Goal: Transaction & Acquisition: Purchase product/service

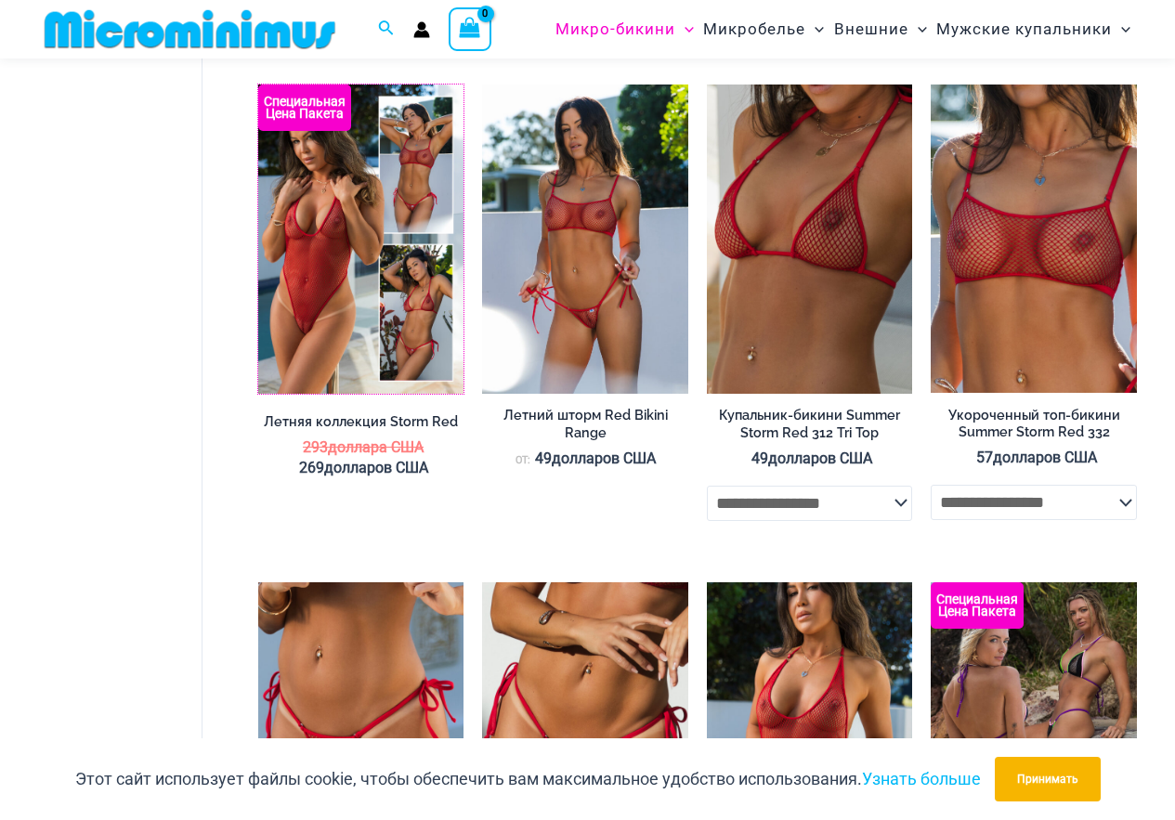
scroll to position [3558, 0]
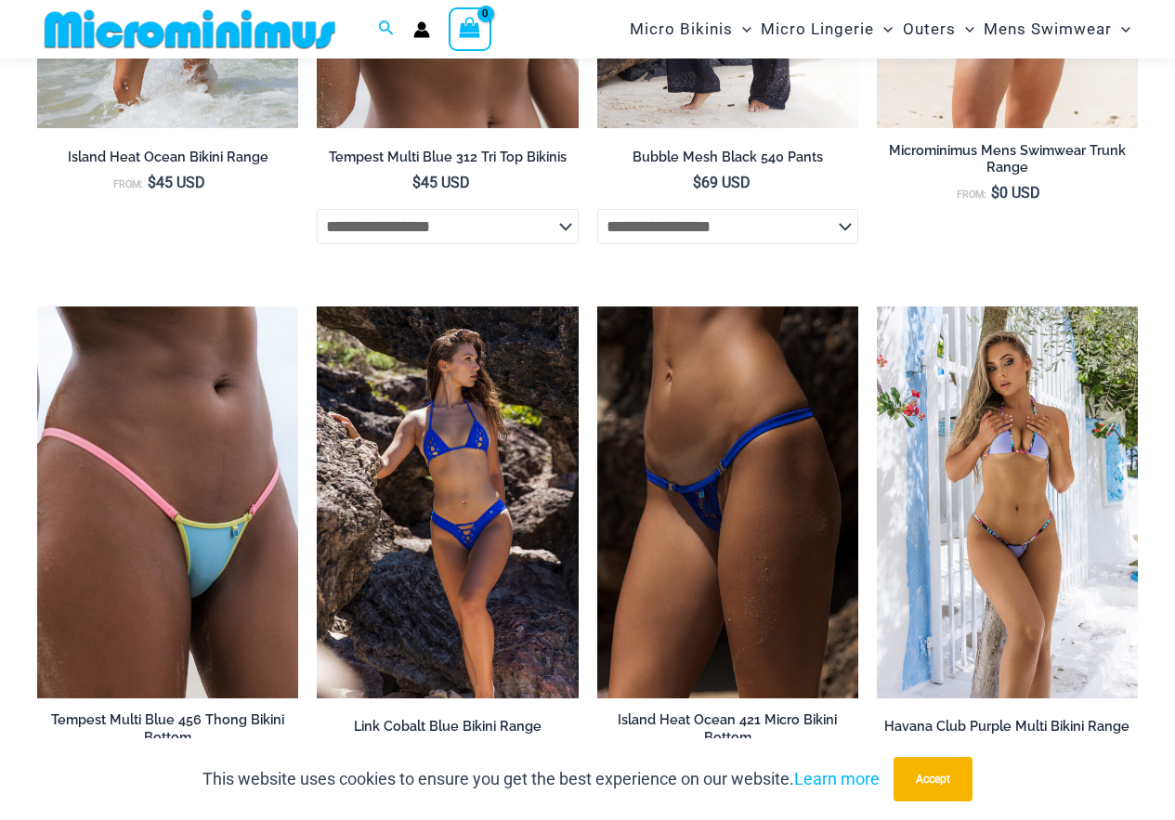
scroll to position [4219, 0]
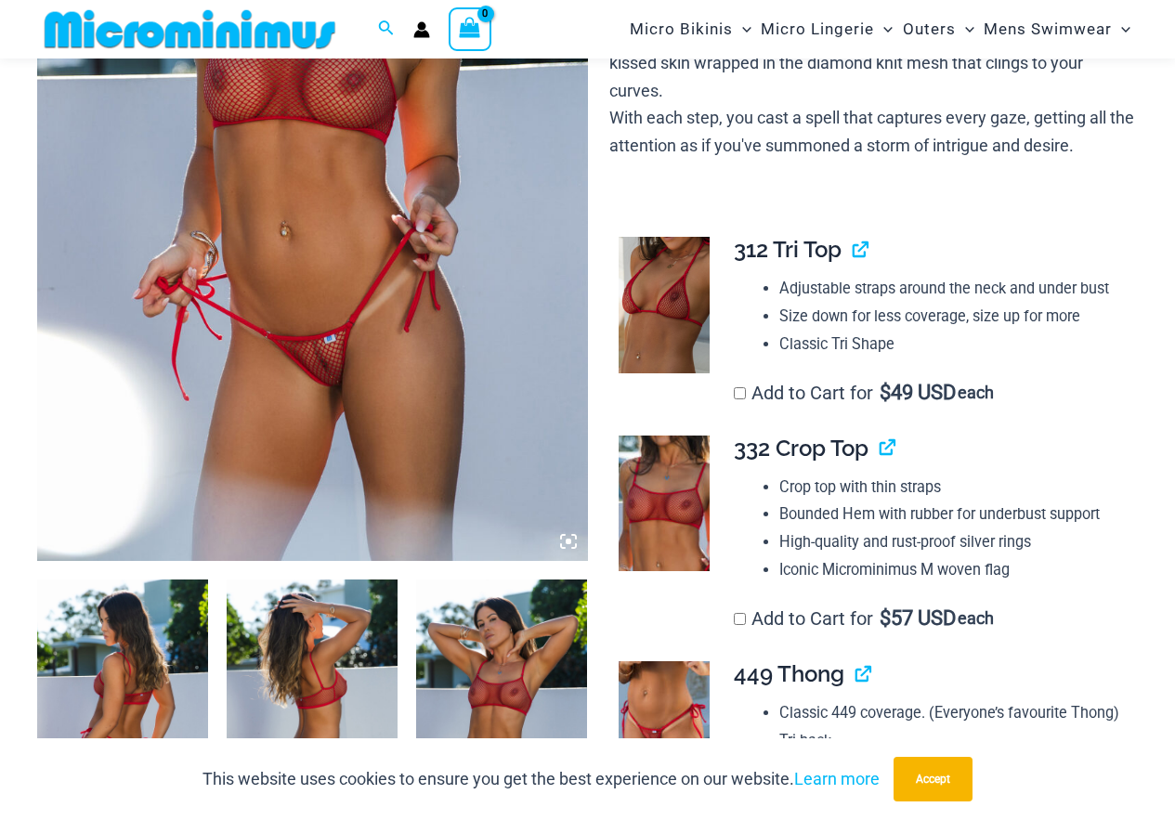
scroll to position [429, 0]
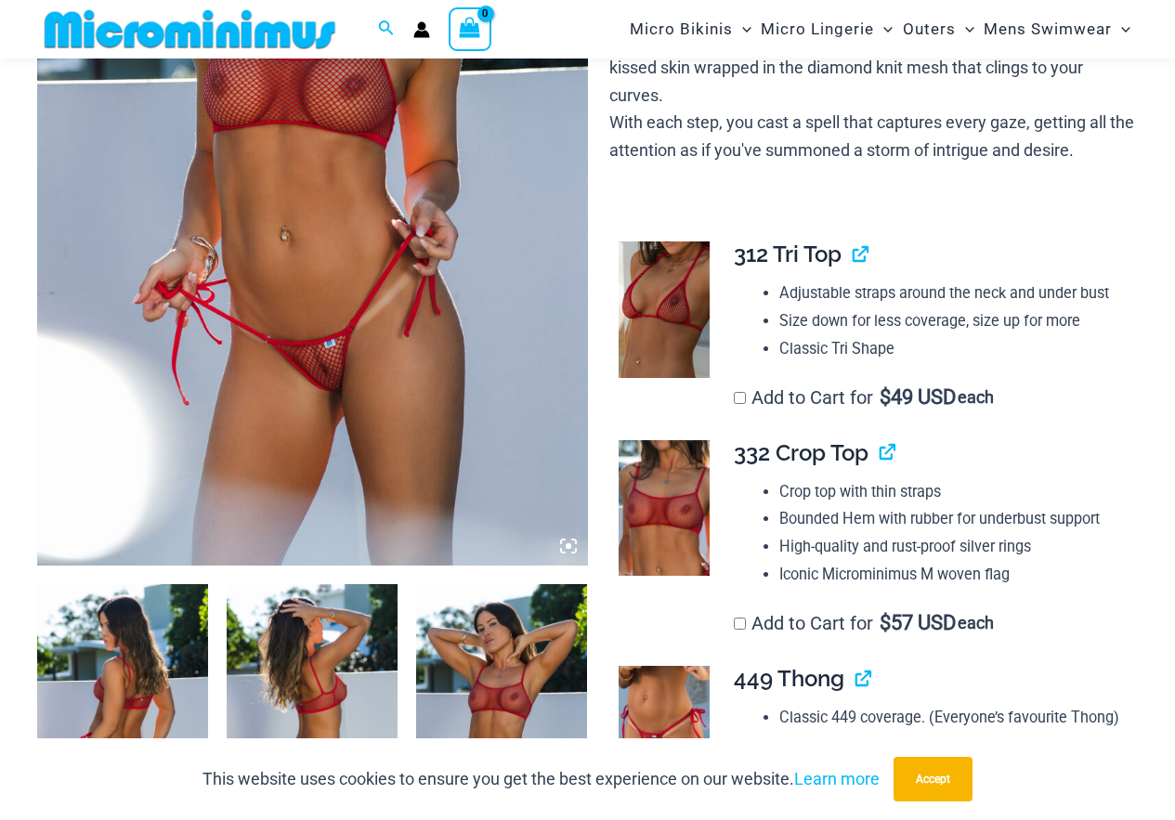
click at [566, 551] on icon at bounding box center [568, 546] width 17 height 17
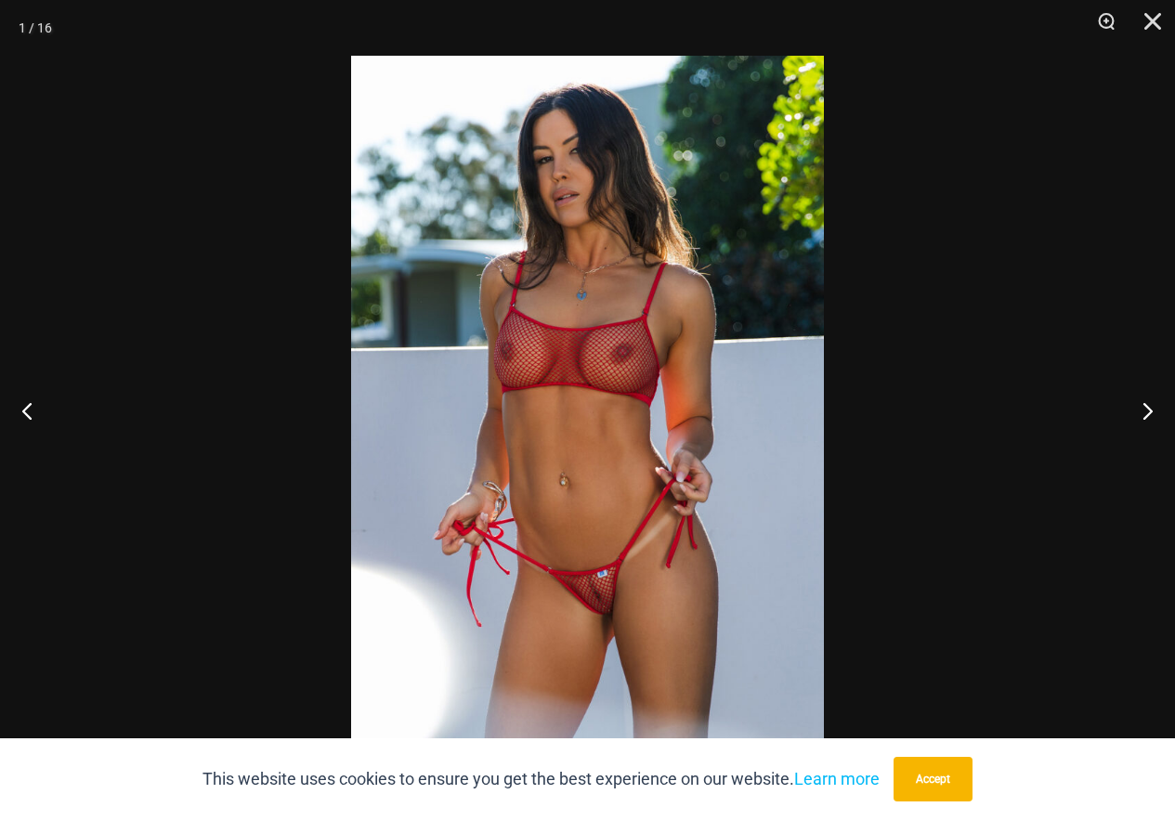
click at [612, 617] on img at bounding box center [587, 410] width 473 height 709
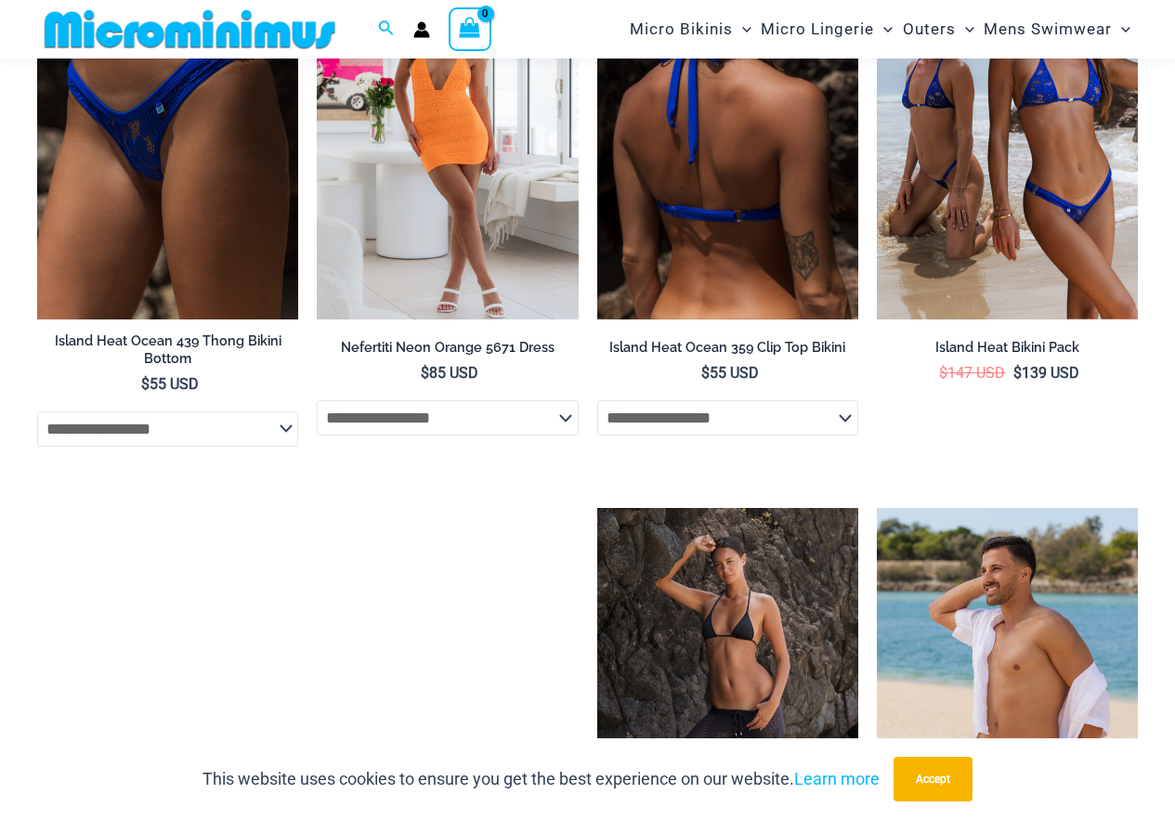
scroll to position [4107, 0]
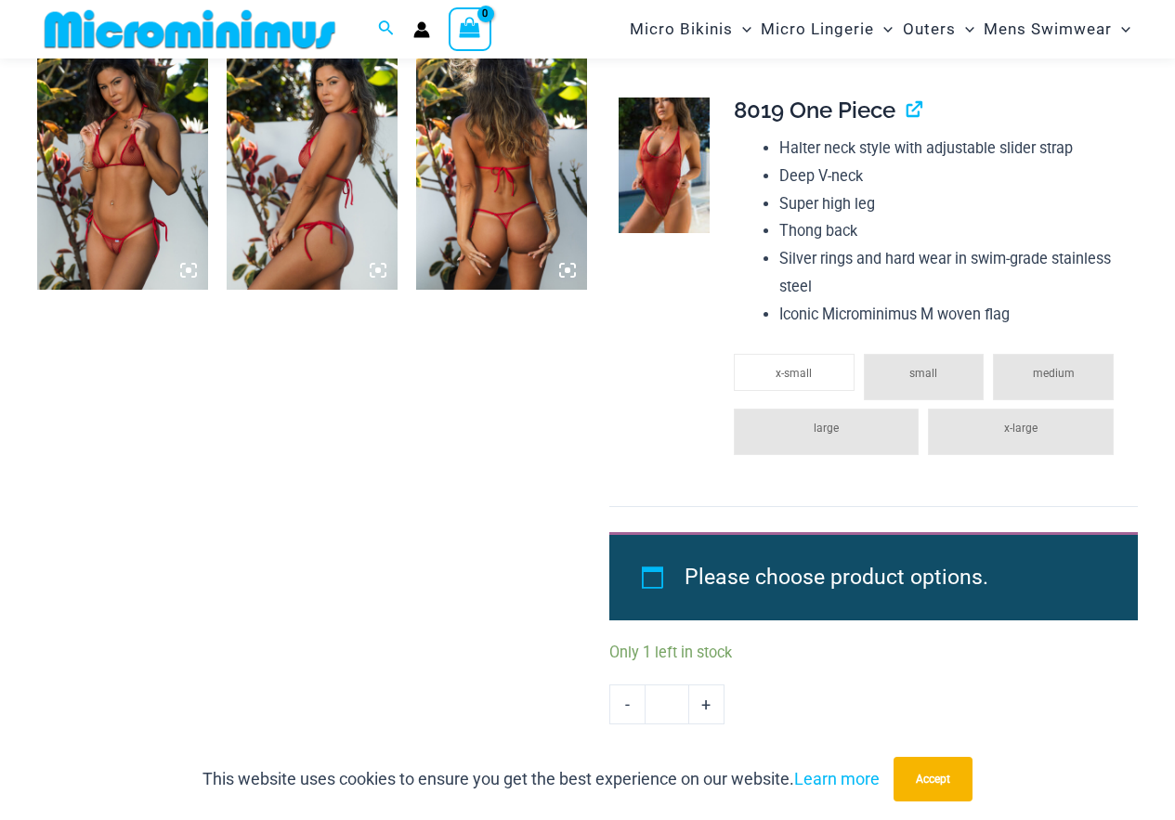
scroll to position [2324, 0]
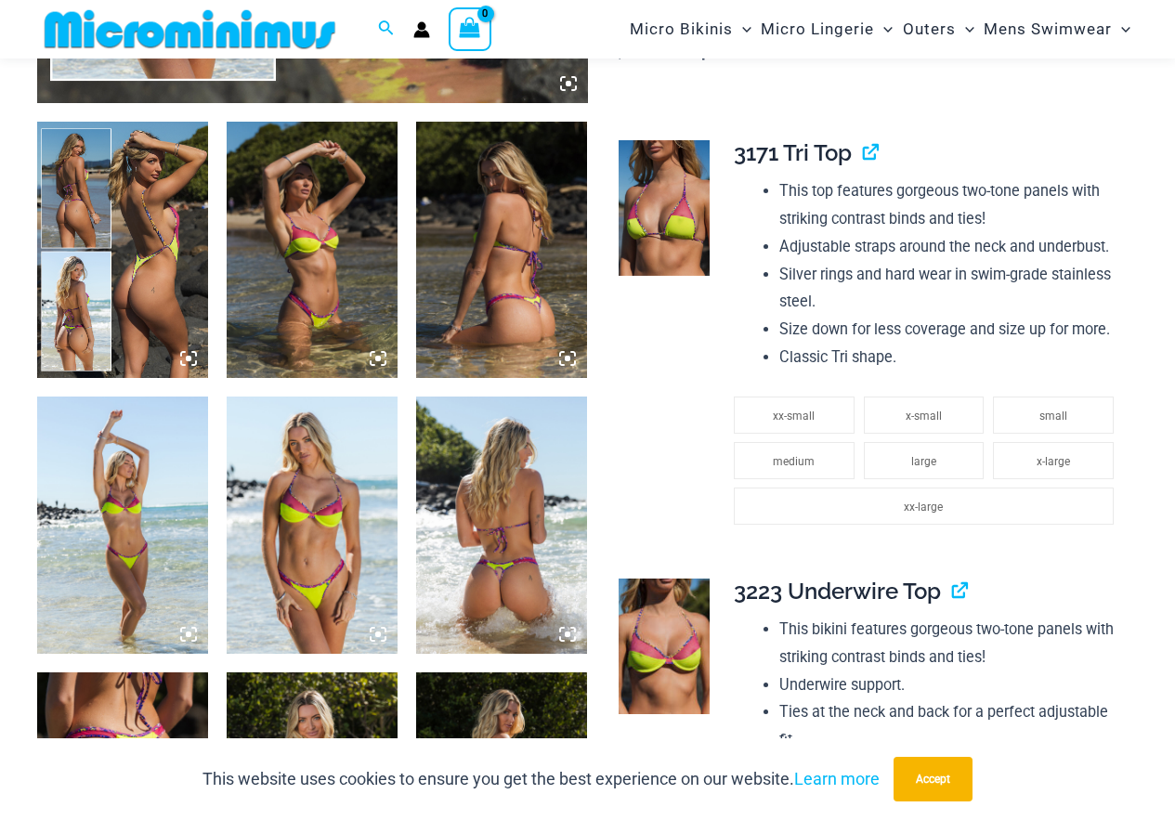
scroll to position [892, 0]
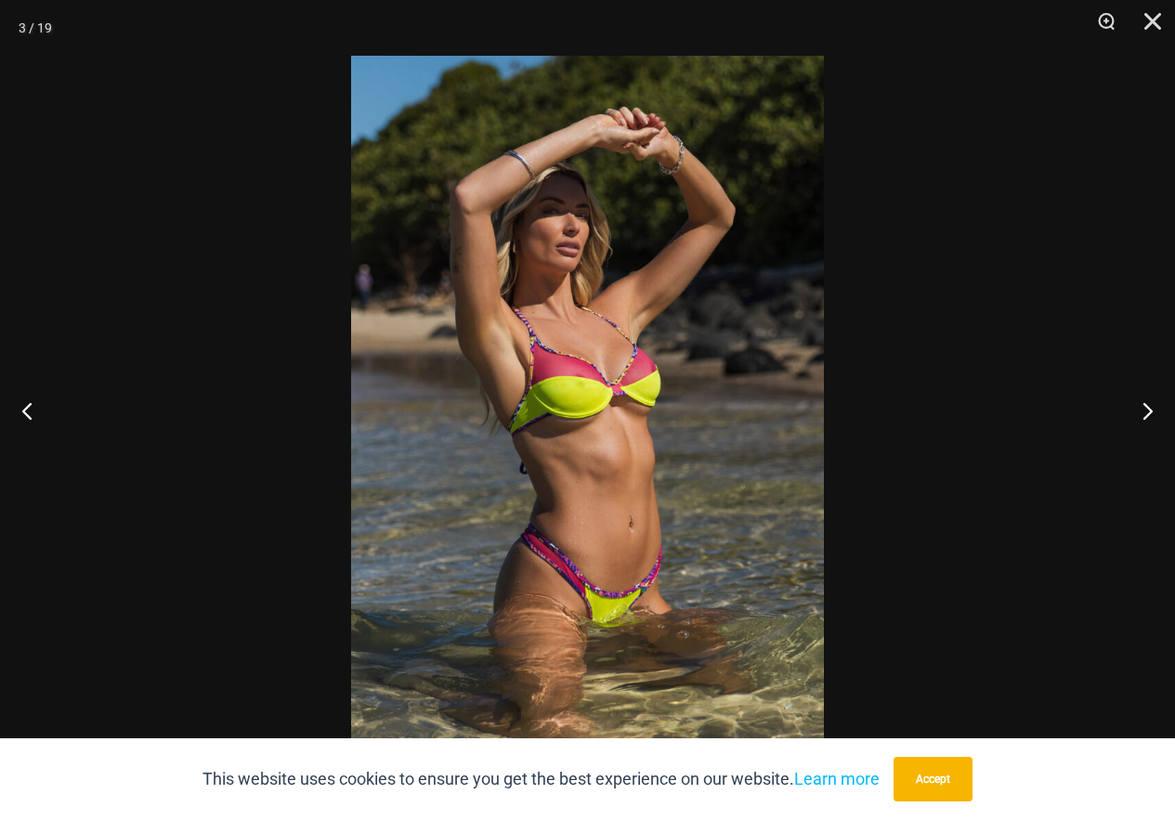
click at [597, 352] on img at bounding box center [587, 410] width 473 height 709
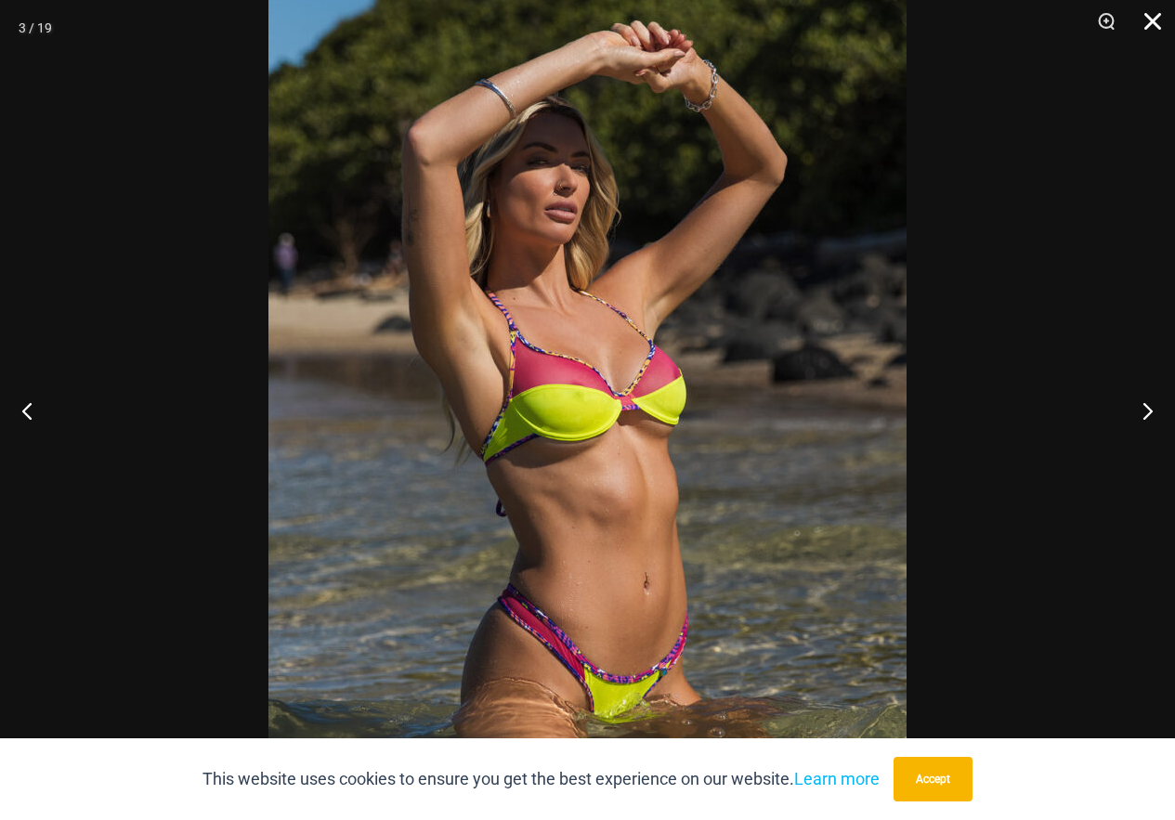
click at [1147, 18] on button "Close" at bounding box center [1146, 28] width 46 height 56
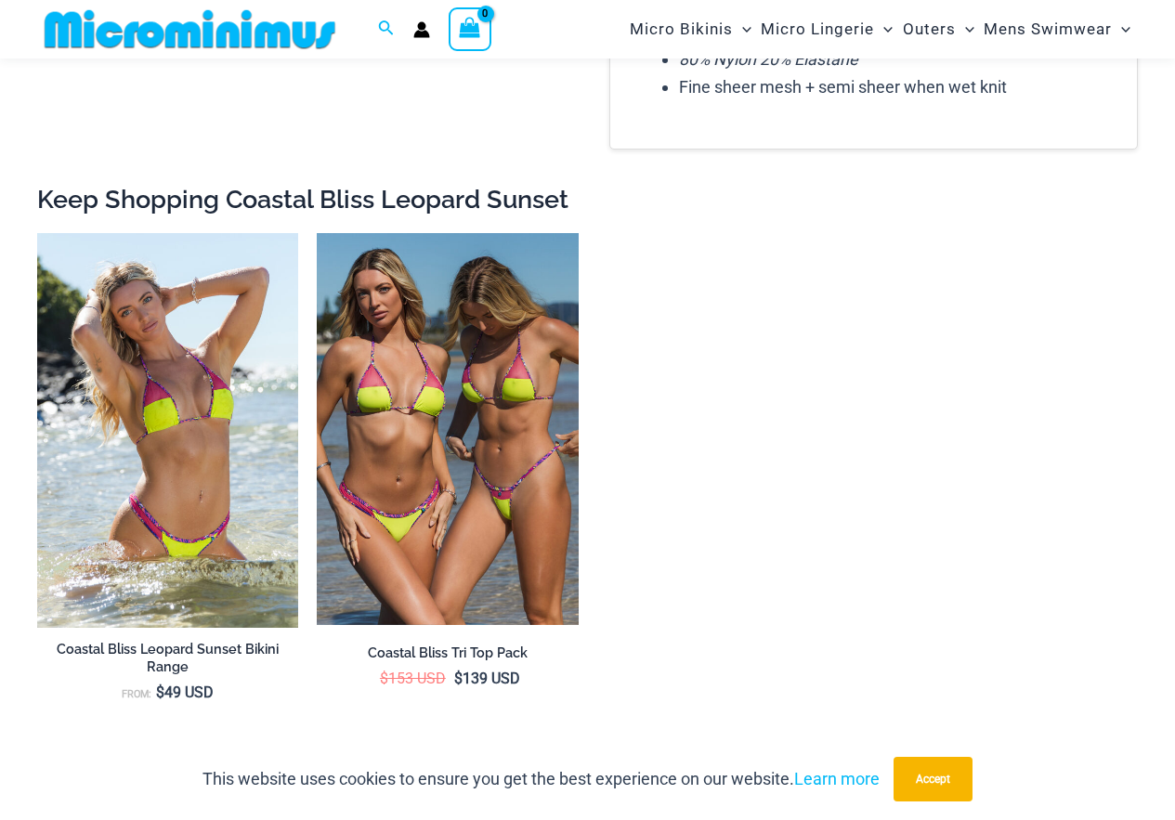
scroll to position [4012, 0]
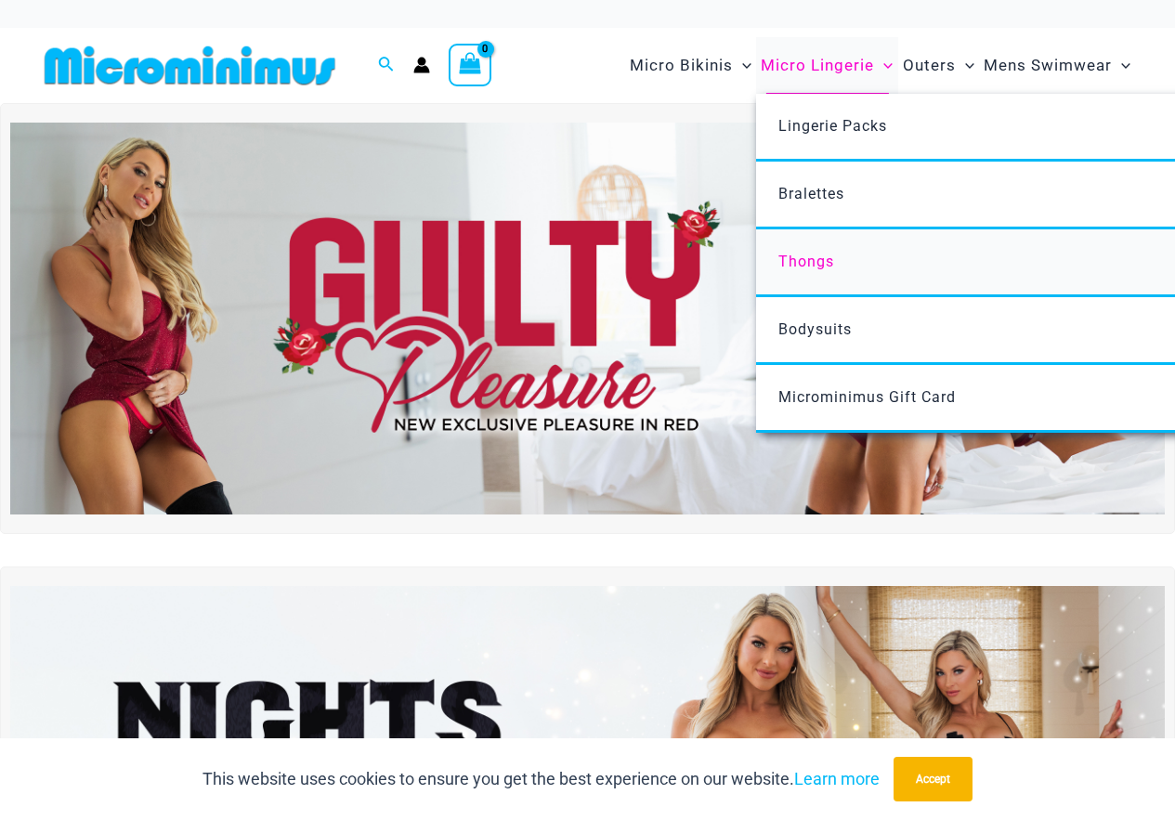
click at [809, 264] on span "Thongs" at bounding box center [806, 262] width 56 height 18
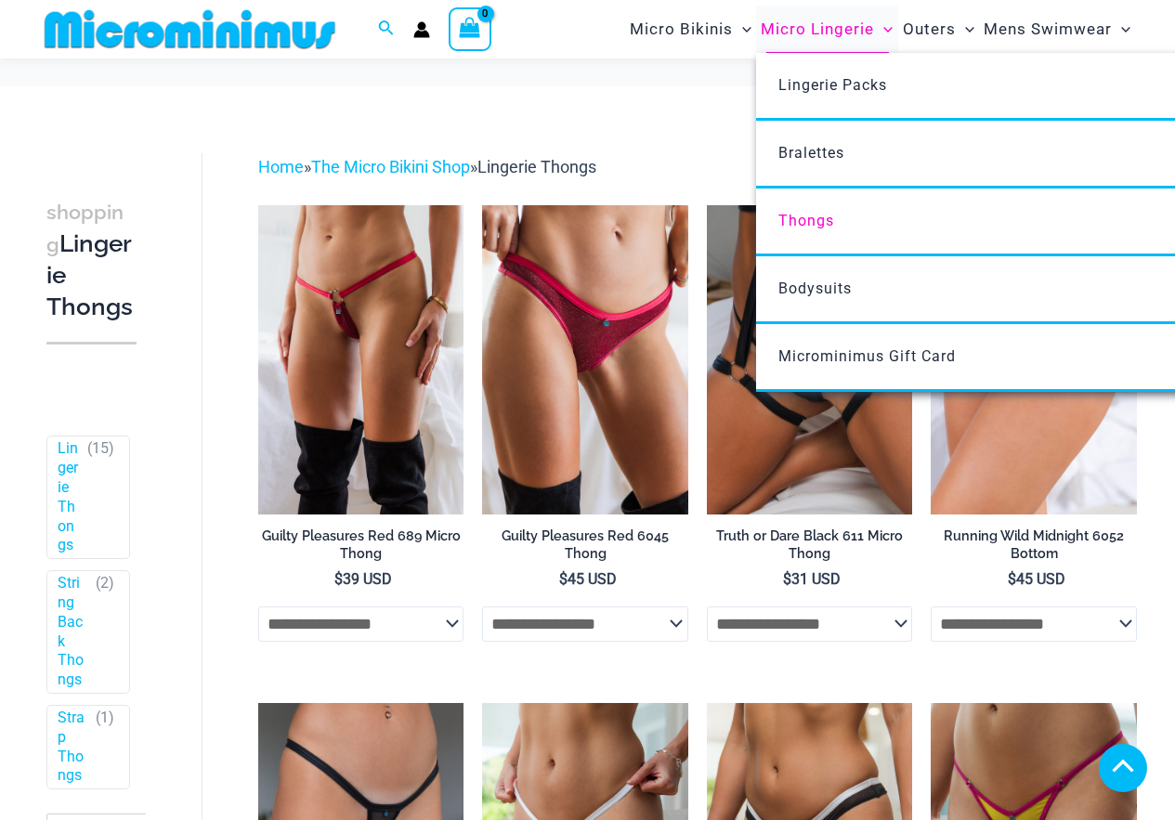
scroll to position [2006, 0]
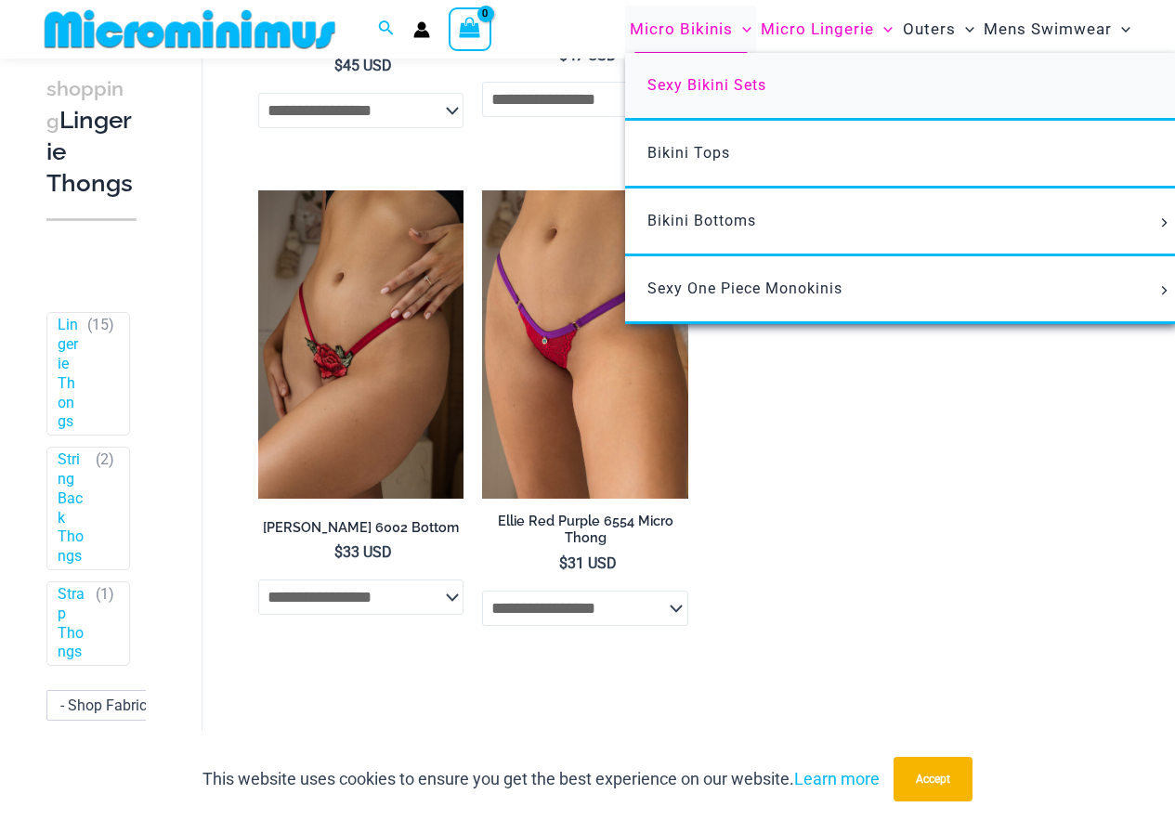
click at [718, 93] on link "Sexy Bikini Sets" at bounding box center [901, 87] width 553 height 68
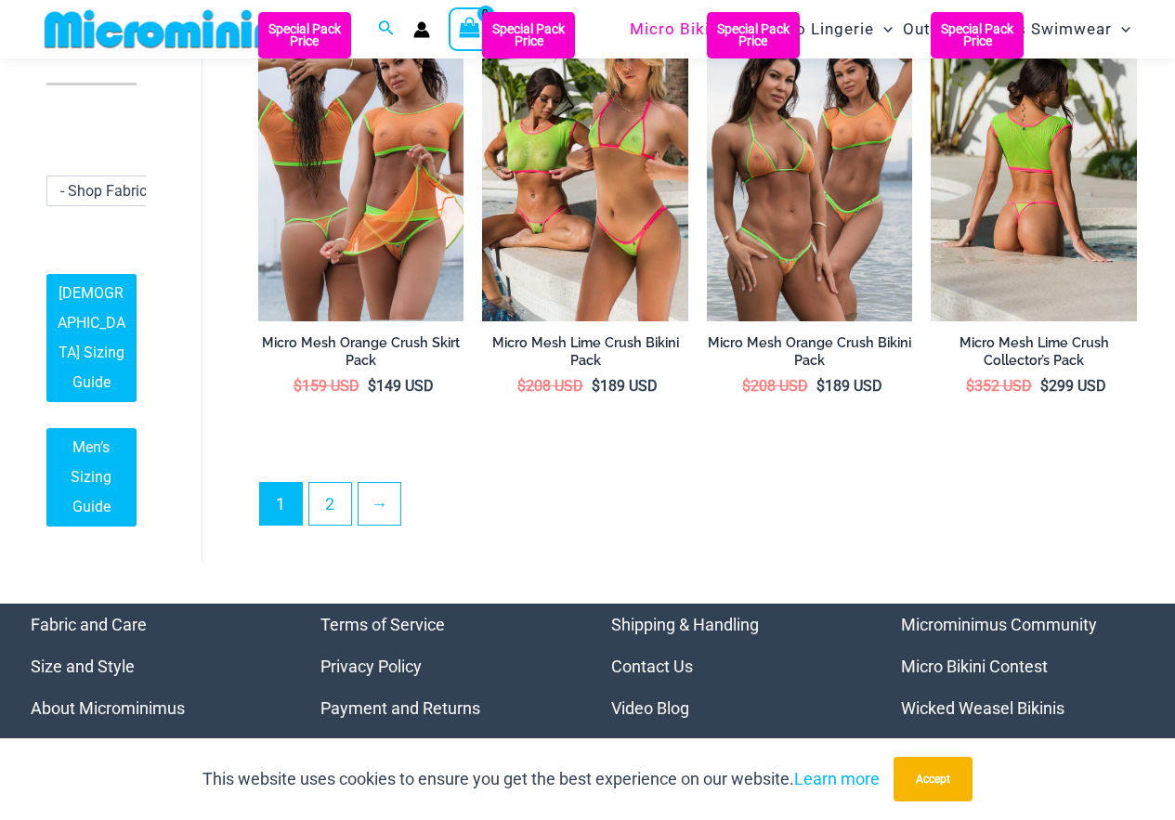
scroll to position [3327, 0]
